Goal: Navigation & Orientation: Find specific page/section

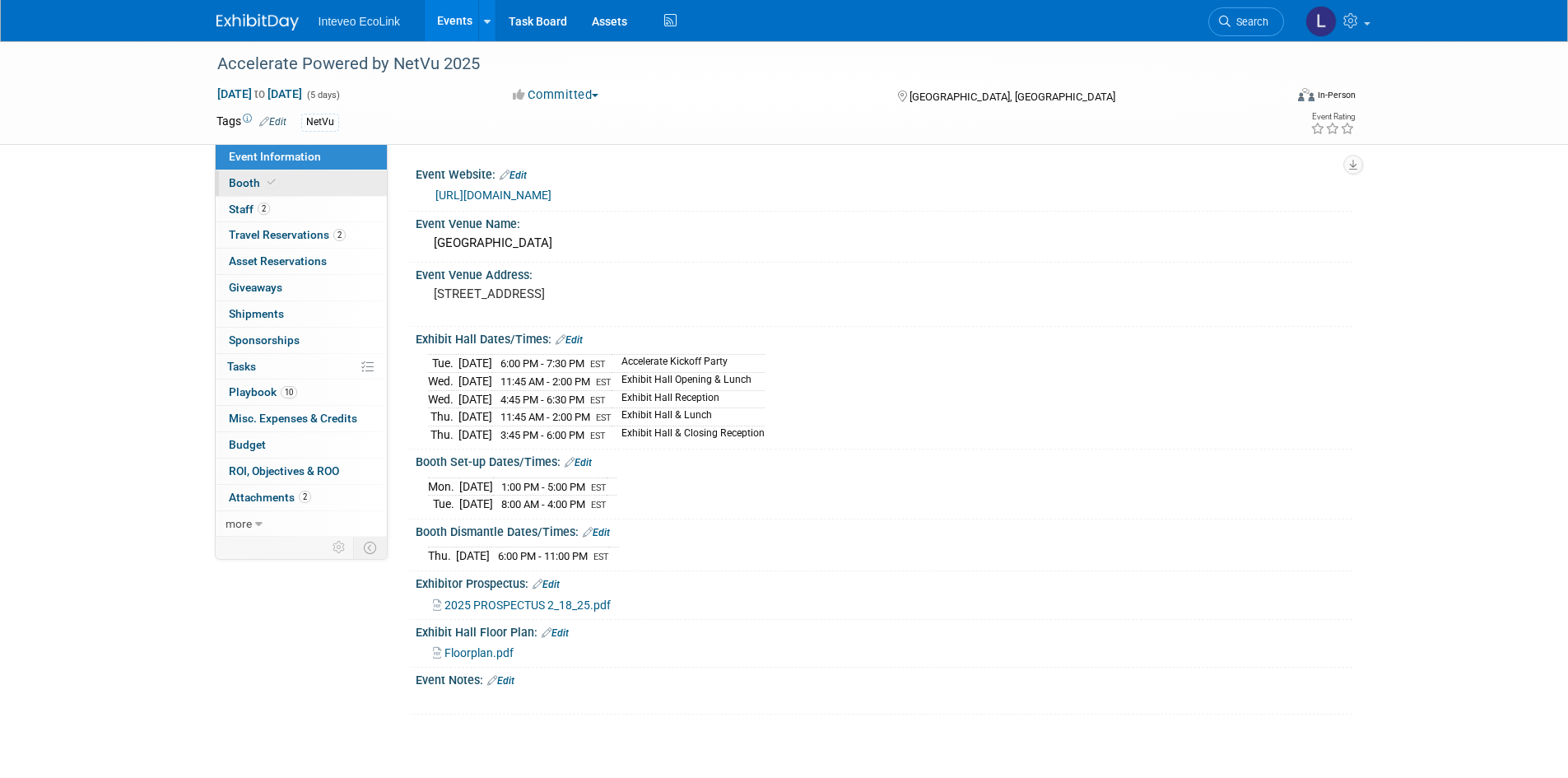
click at [248, 178] on span "Booth" at bounding box center [254, 182] width 50 height 13
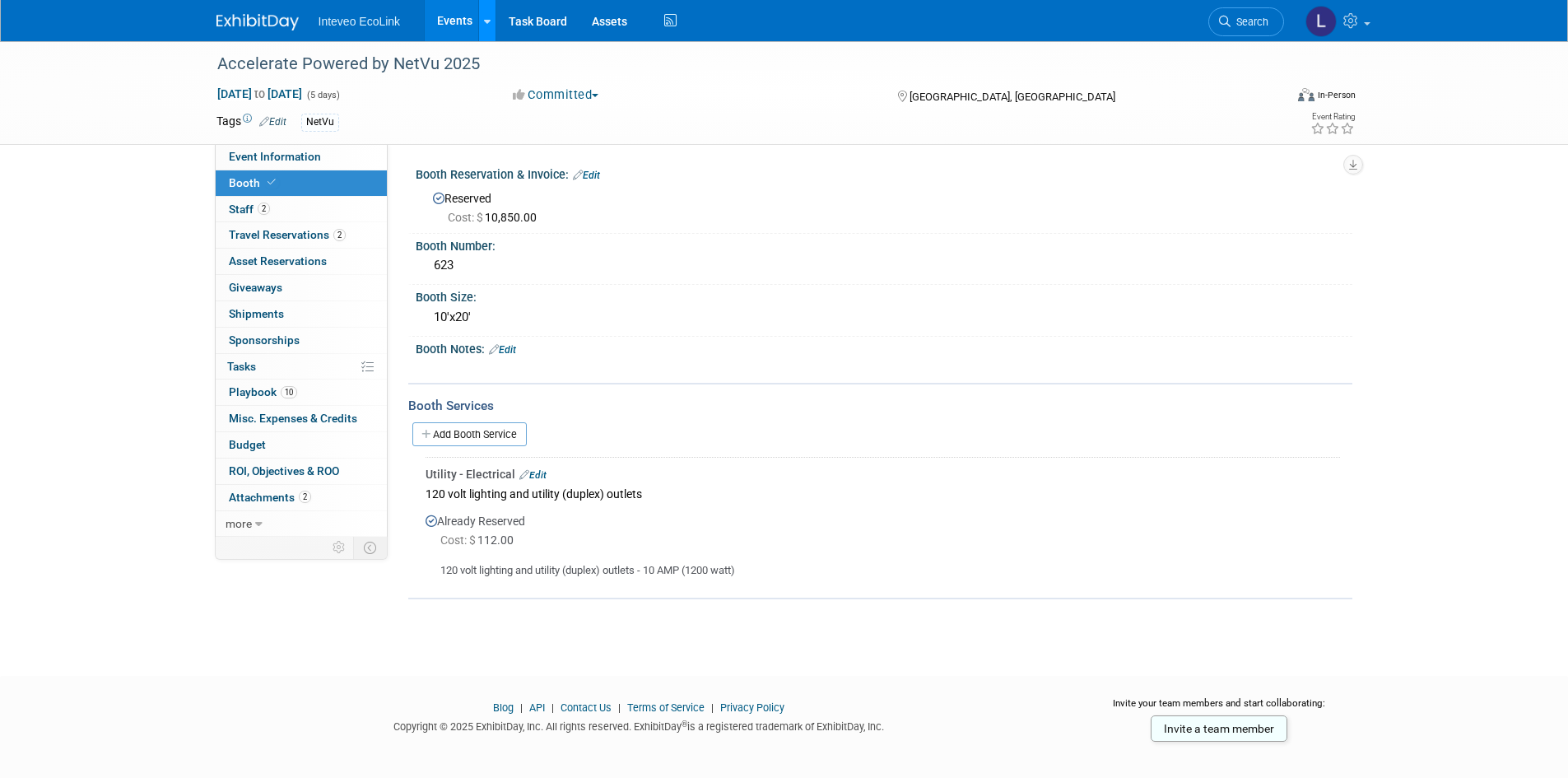
click at [478, 12] on link at bounding box center [486, 21] width 17 height 41
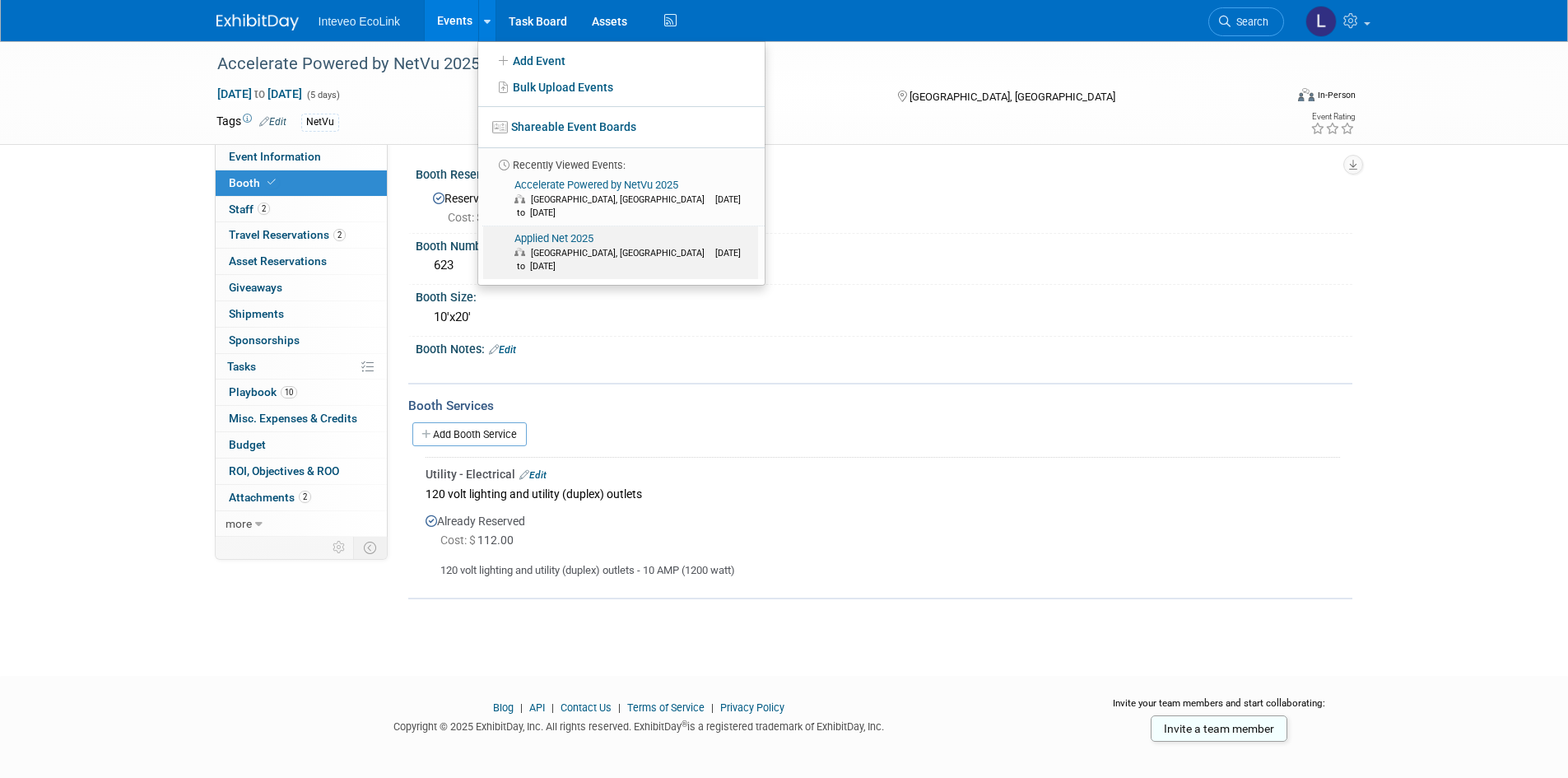
click at [563, 248] on span "[GEOGRAPHIC_DATA], [GEOGRAPHIC_DATA]" at bounding box center [622, 253] width 182 height 11
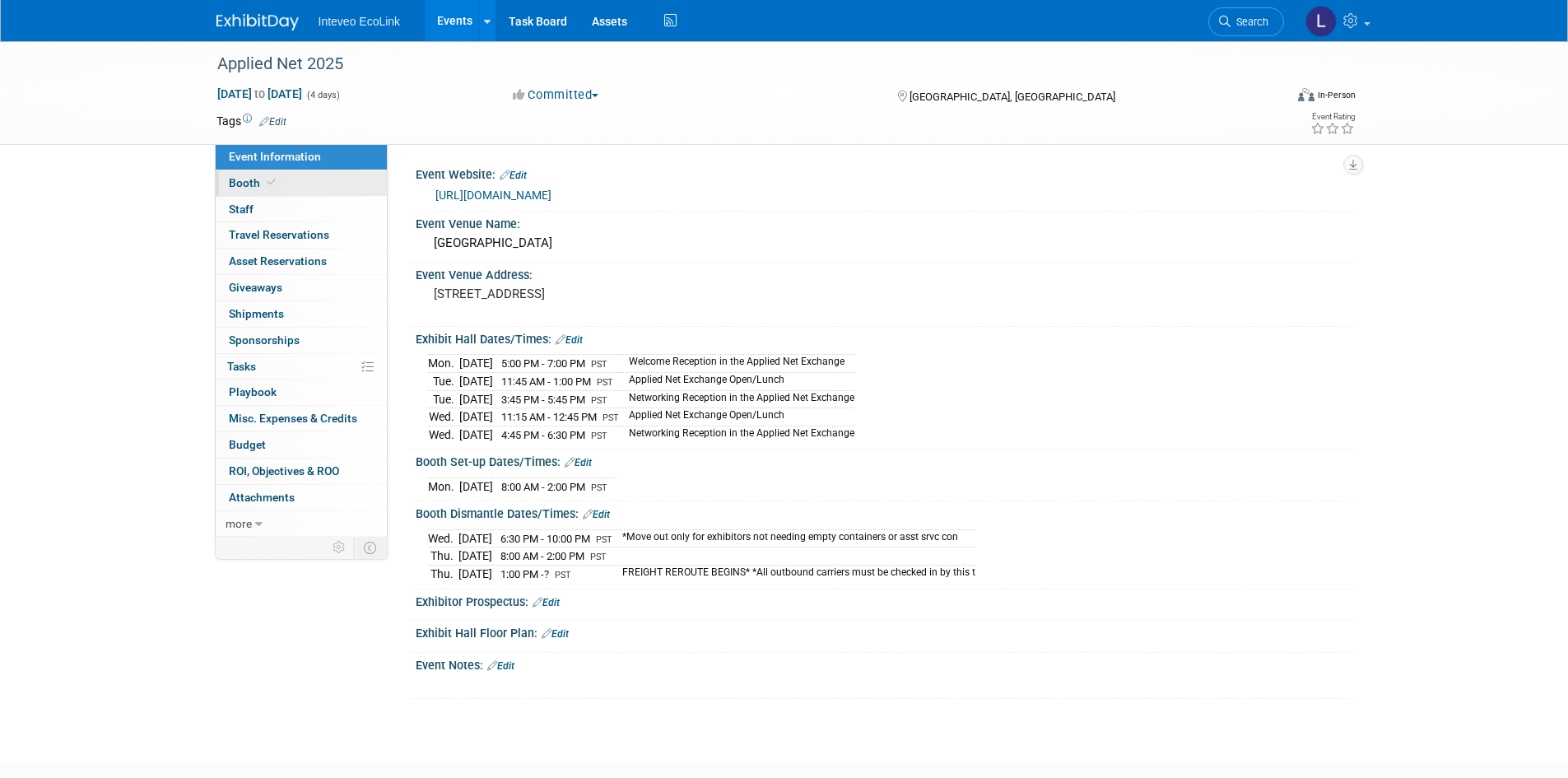
click at [241, 180] on span "Booth" at bounding box center [254, 182] width 50 height 13
